Goal: Browse casually: Explore the website without a specific task or goal

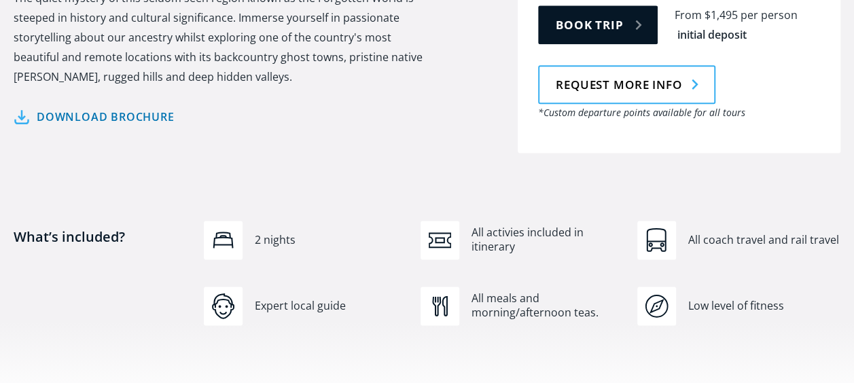
scroll to position [748, 0]
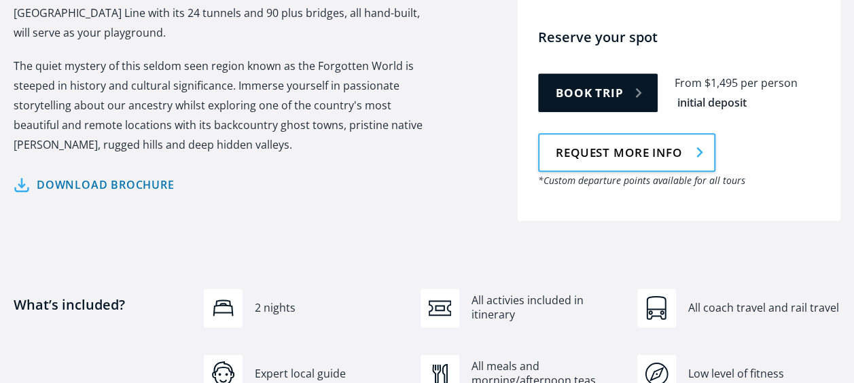
click at [684, 135] on link "Request more info" at bounding box center [626, 152] width 177 height 39
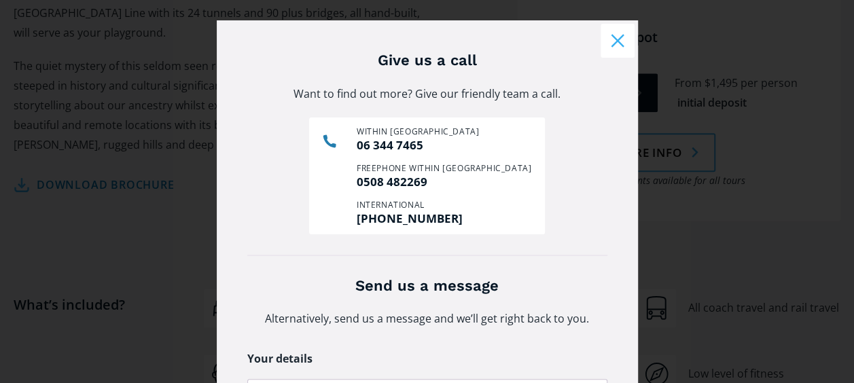
scroll to position [0, 0]
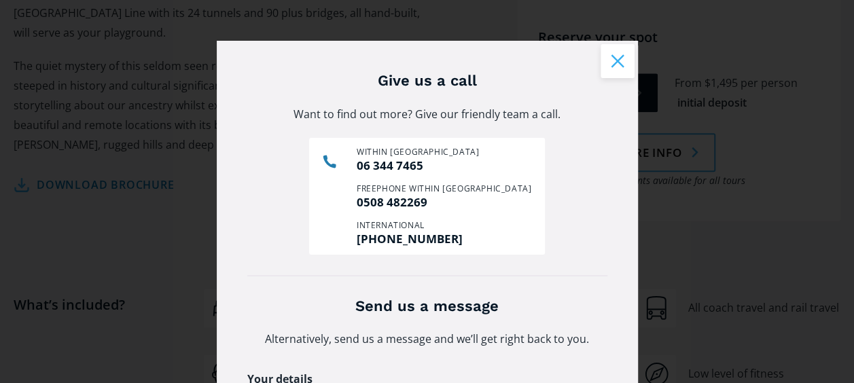
click at [614, 65] on button "Close modal" at bounding box center [618, 61] width 34 height 34
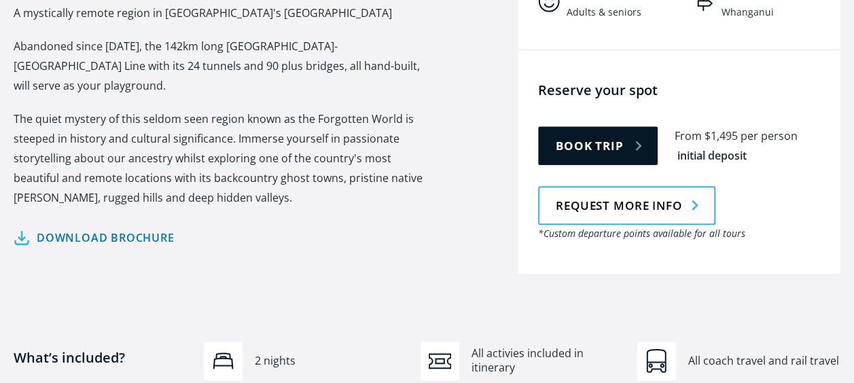
scroll to position [683, 0]
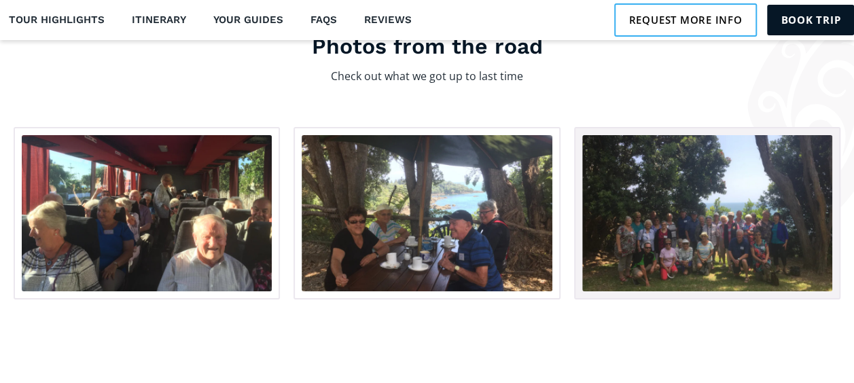
scroll to position [2243, 0]
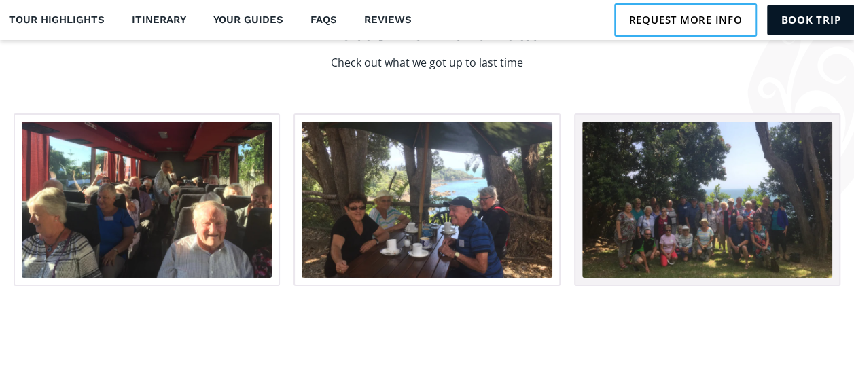
click at [724, 185] on img "open lightbox" at bounding box center [707, 200] width 250 height 156
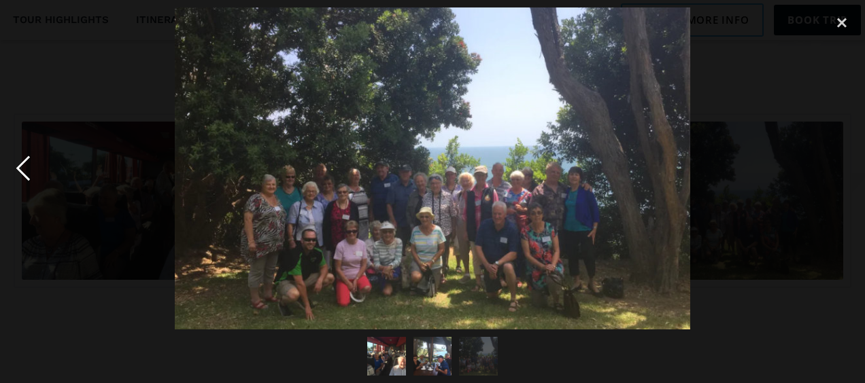
click at [26, 167] on div "previous image" at bounding box center [23, 168] width 46 height 322
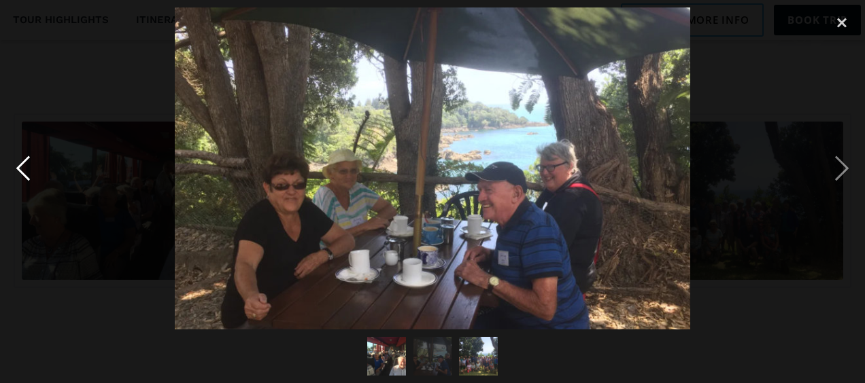
click at [30, 163] on div "previous image" at bounding box center [23, 168] width 46 height 322
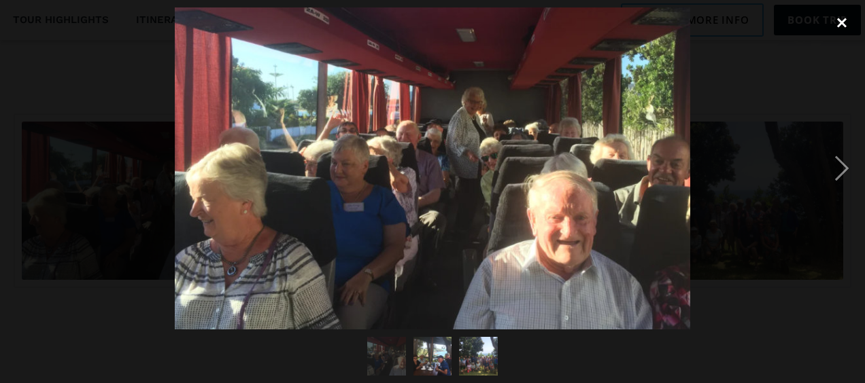
click at [843, 21] on div "close lightbox" at bounding box center [841, 22] width 46 height 30
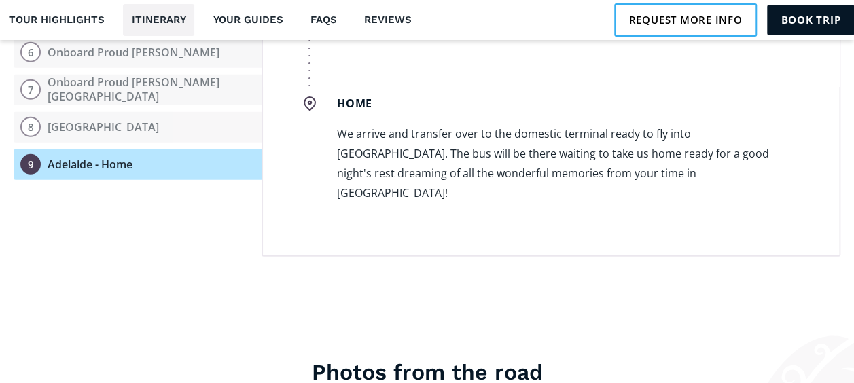
scroll to position [4082, 0]
